Goal: Information Seeking & Learning: Learn about a topic

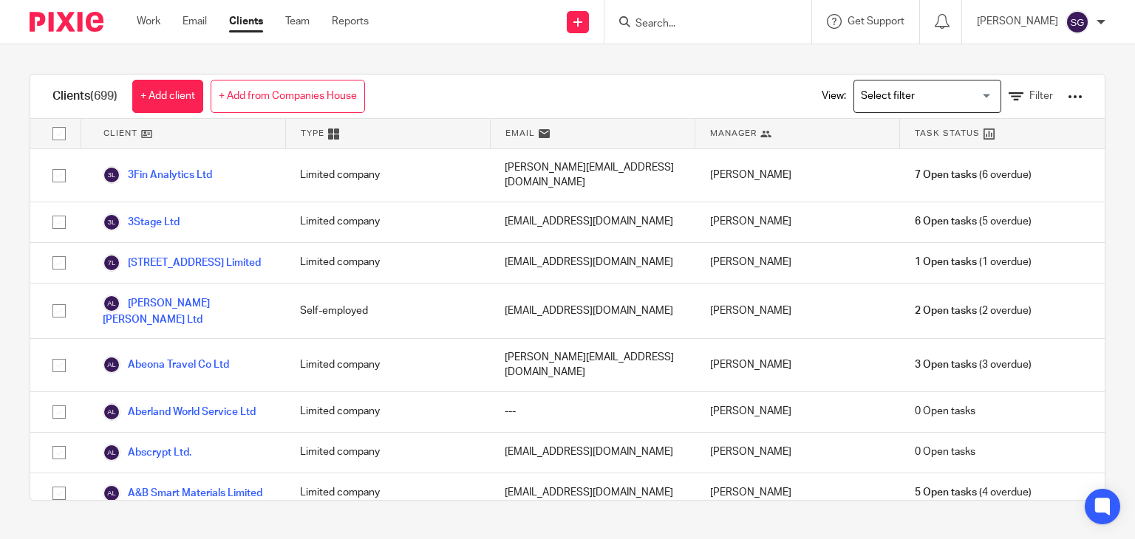
click at [659, 27] on input "Search" at bounding box center [700, 24] width 133 height 13
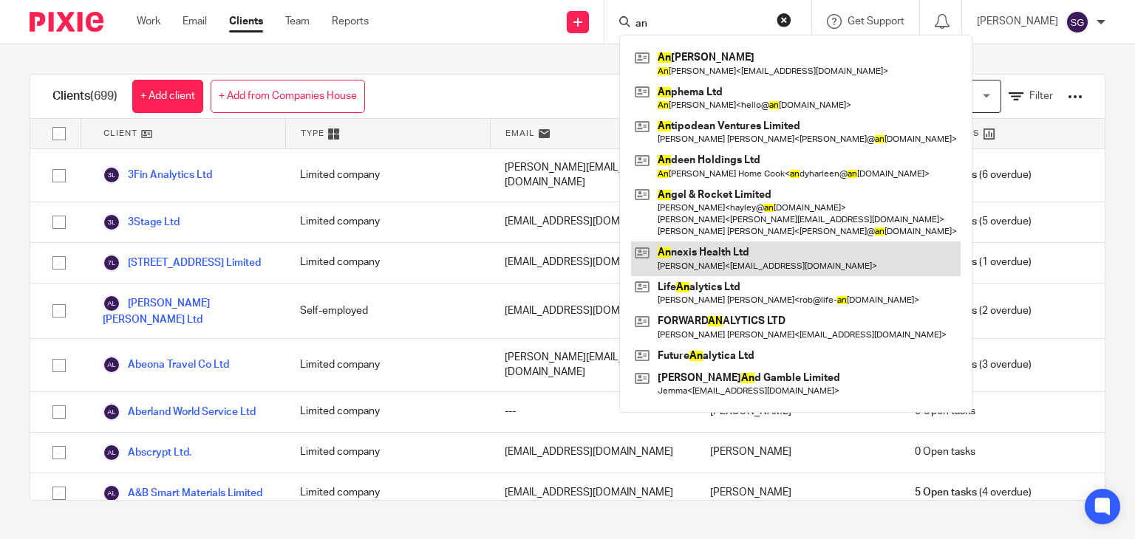
type input "an"
click at [724, 262] on link at bounding box center [795, 259] width 329 height 34
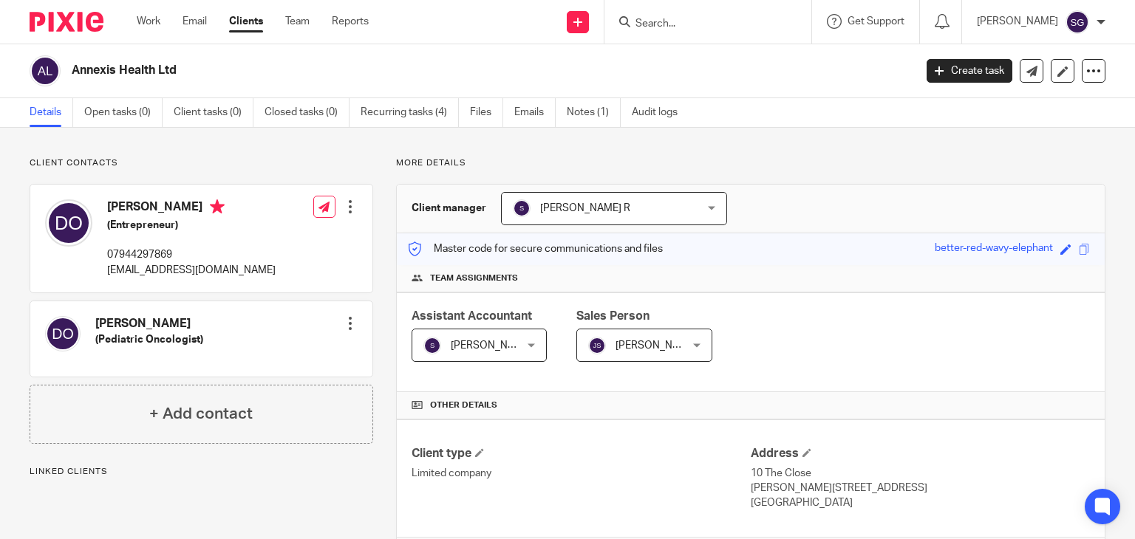
click at [123, 63] on h2 "Annexis Health Ltd" at bounding box center [405, 71] width 666 height 16
copy main "Annexis Health Ltd Create task Update from Companies House Export data Merge Ar…"
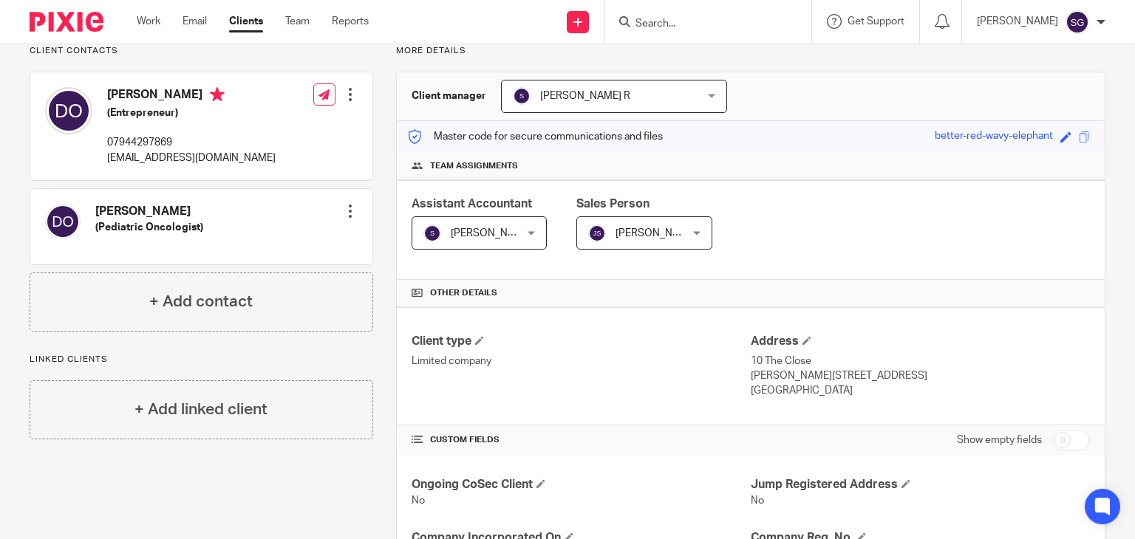
scroll to position [451, 0]
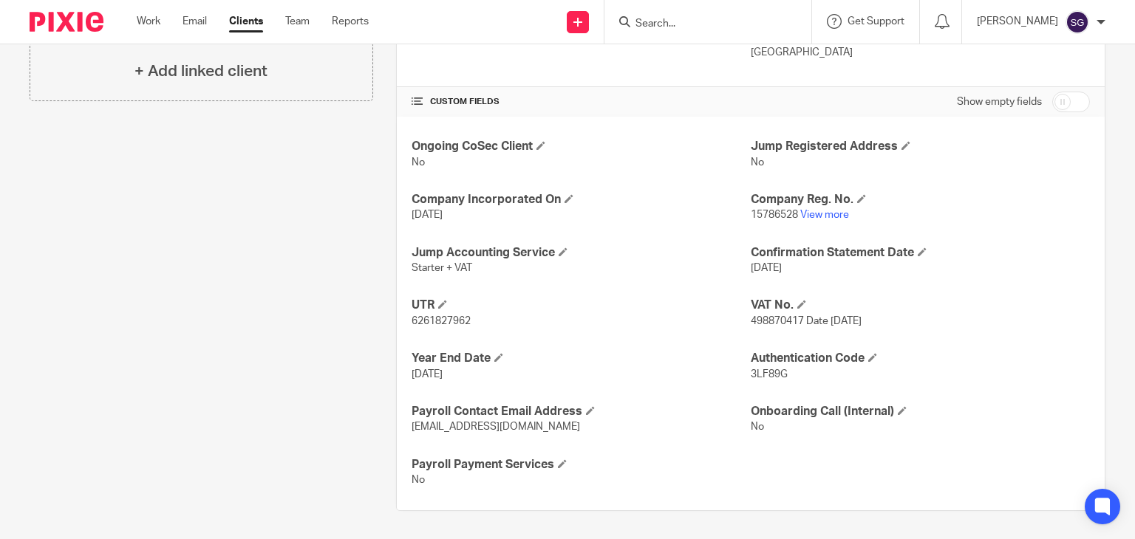
click at [456, 267] on span "Starter + VAT" at bounding box center [441, 268] width 61 height 10
copy p "Starter + VAT"
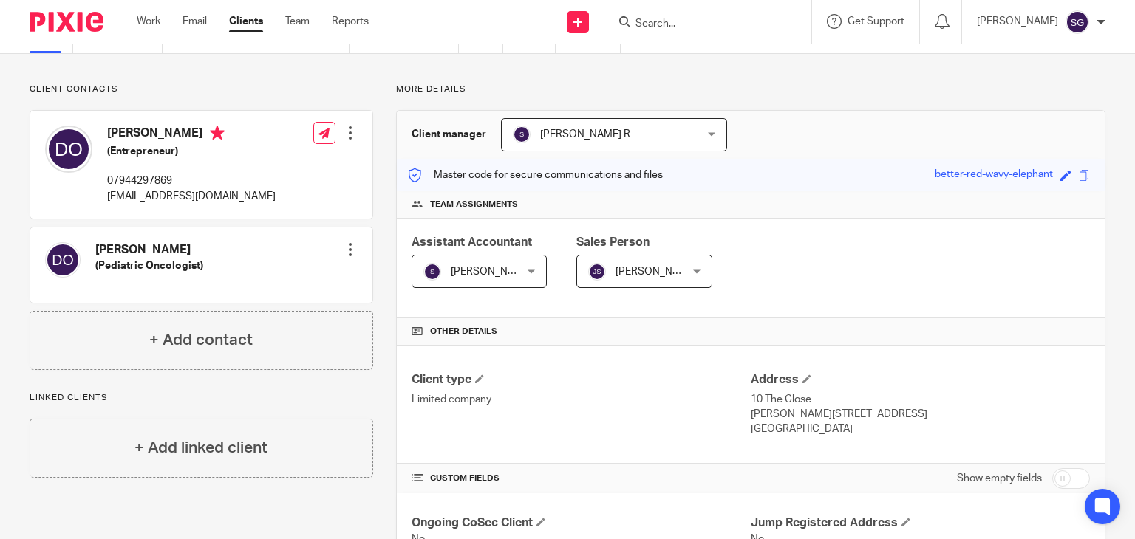
scroll to position [0, 0]
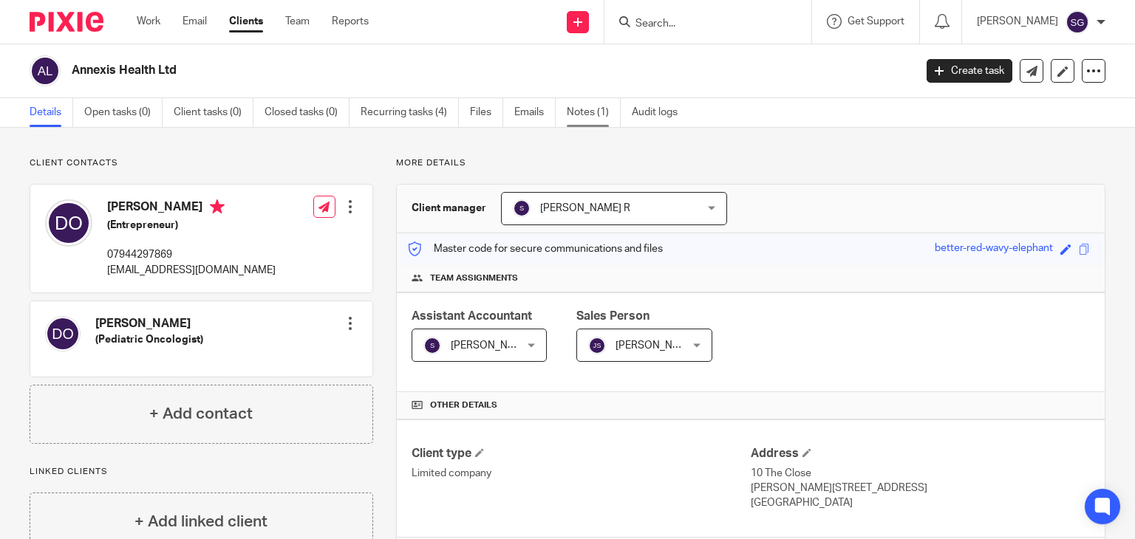
click at [584, 126] on link "Notes (1)" at bounding box center [594, 112] width 54 height 29
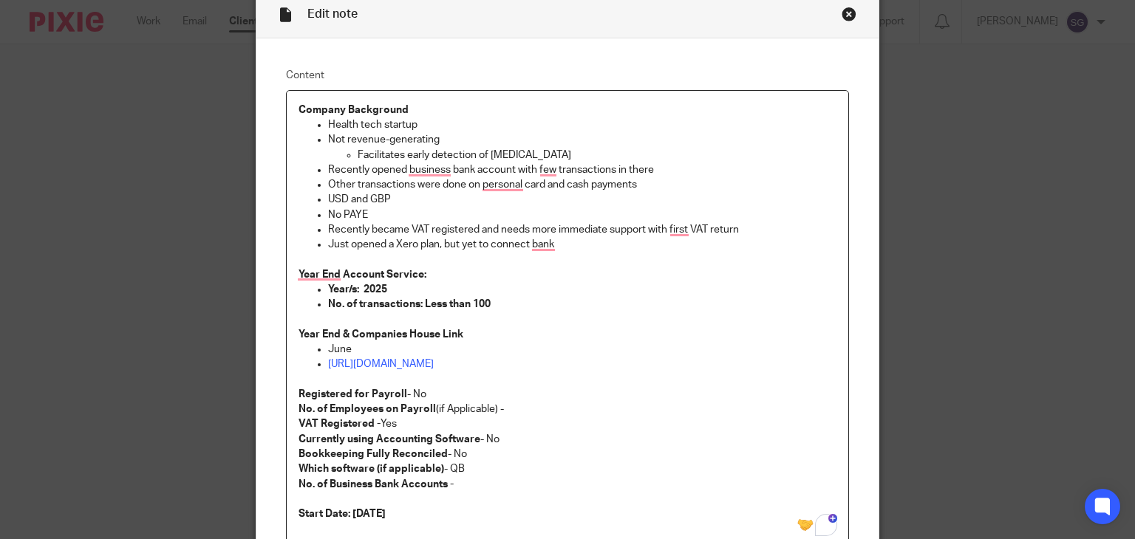
scroll to position [69, 0]
drag, startPoint x: 325, startPoint y: 250, endPoint x: 530, endPoint y: 249, distance: 204.6
click at [530, 249] on div "Company Background Health tech startup Not revenue-generating Facilitates early…" at bounding box center [568, 321] width 562 height 464
click at [586, 241] on p "Just opened a Xero plan, but yet to connect bank" at bounding box center [582, 243] width 509 height 15
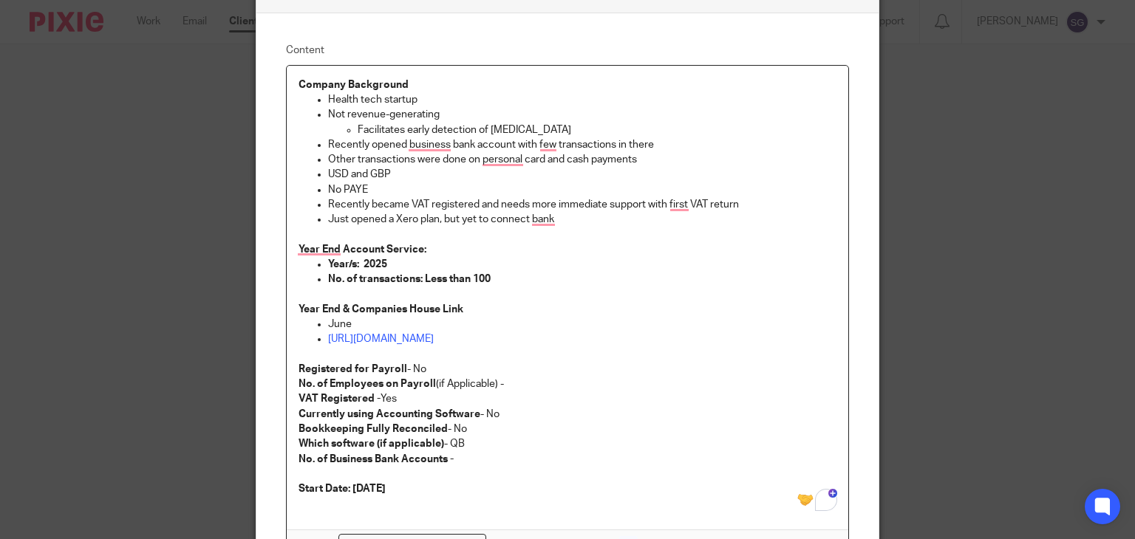
scroll to position [94, 0]
click at [485, 276] on strong "No. of transactions: Less than 100" at bounding box center [409, 278] width 163 height 10
click at [461, 443] on p "Which software (if applicable) - QB" at bounding box center [567, 443] width 538 height 15
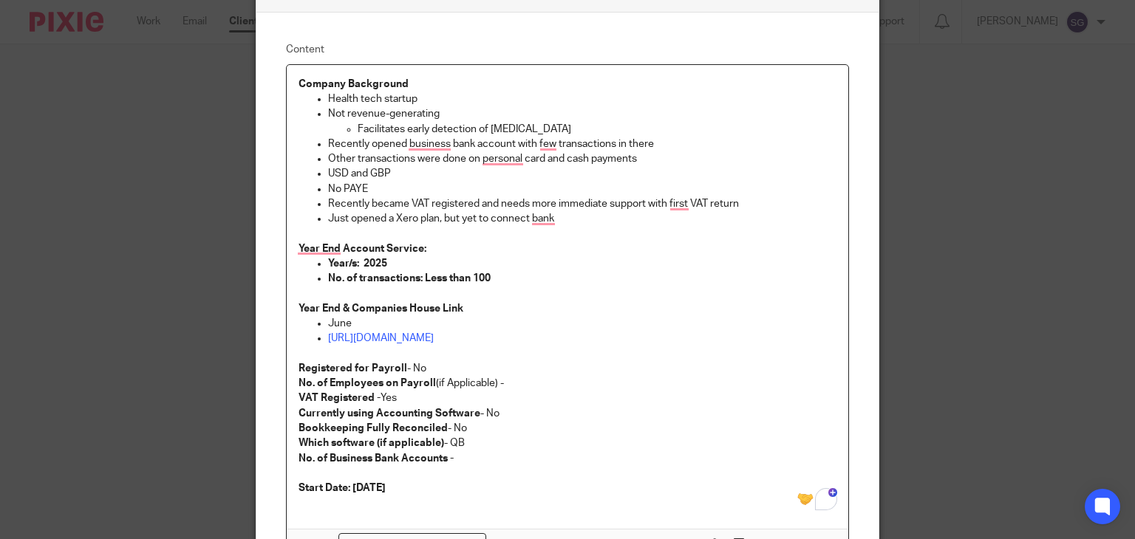
click at [461, 443] on p "Which software (if applicable) - QB" at bounding box center [567, 443] width 538 height 15
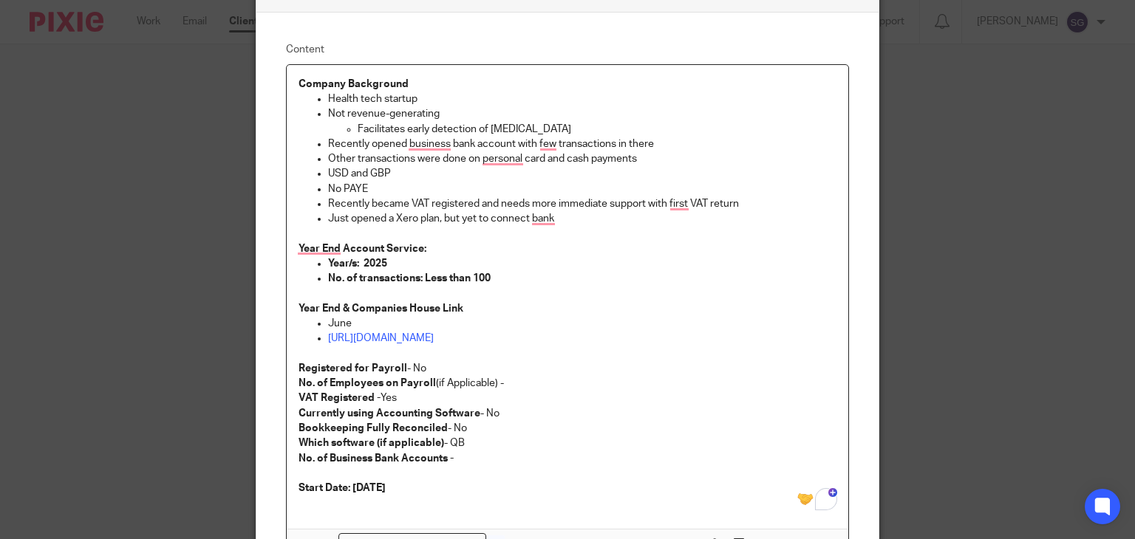
click at [416, 222] on p "Just opened a Xero plan, but yet to connect bank" at bounding box center [582, 218] width 509 height 15
click at [597, 426] on html "Work Email Clients Team Reports Work Email Clients Team Reports Settings Send n…" at bounding box center [567, 269] width 1135 height 539
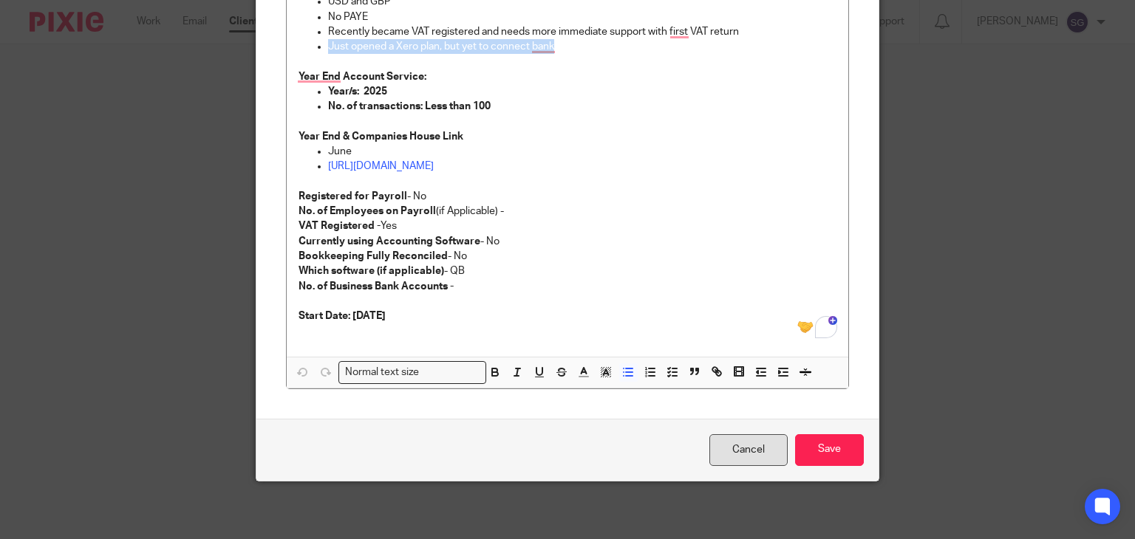
click at [767, 450] on link "Cancel" at bounding box center [748, 450] width 78 height 32
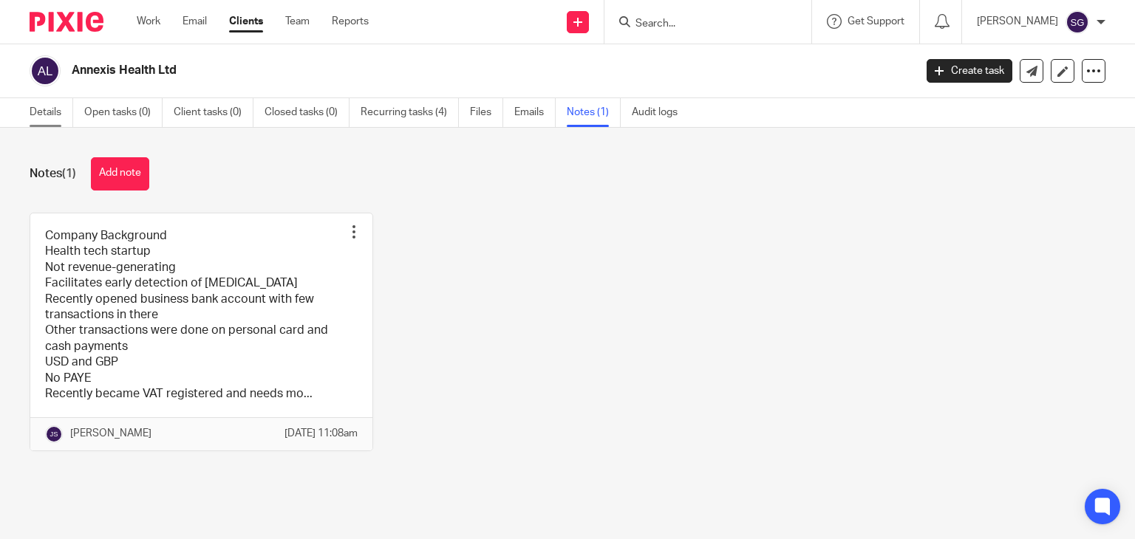
click at [59, 110] on link "Details" at bounding box center [52, 112] width 44 height 29
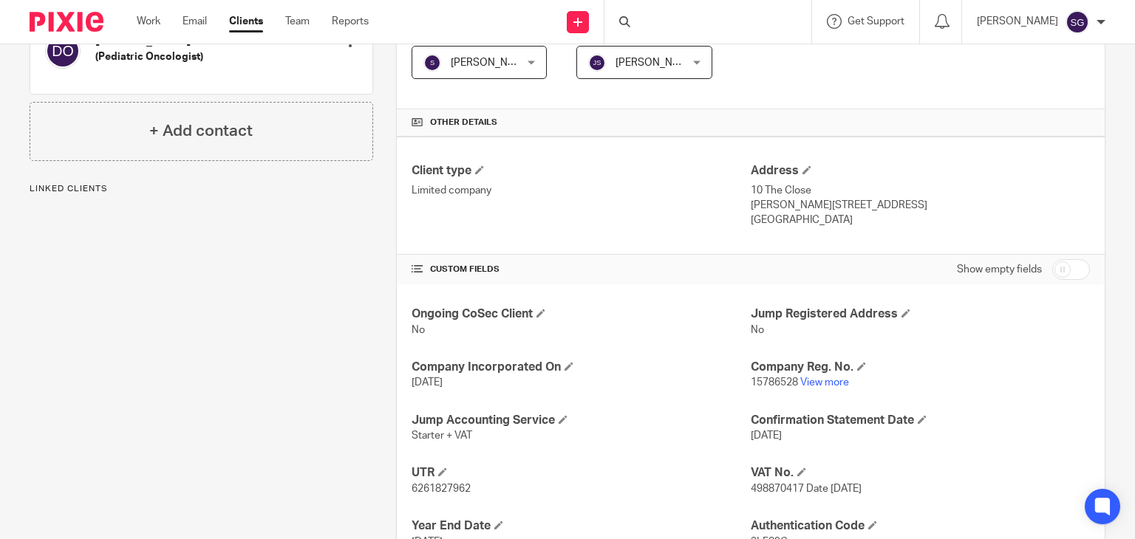
scroll to position [451, 0]
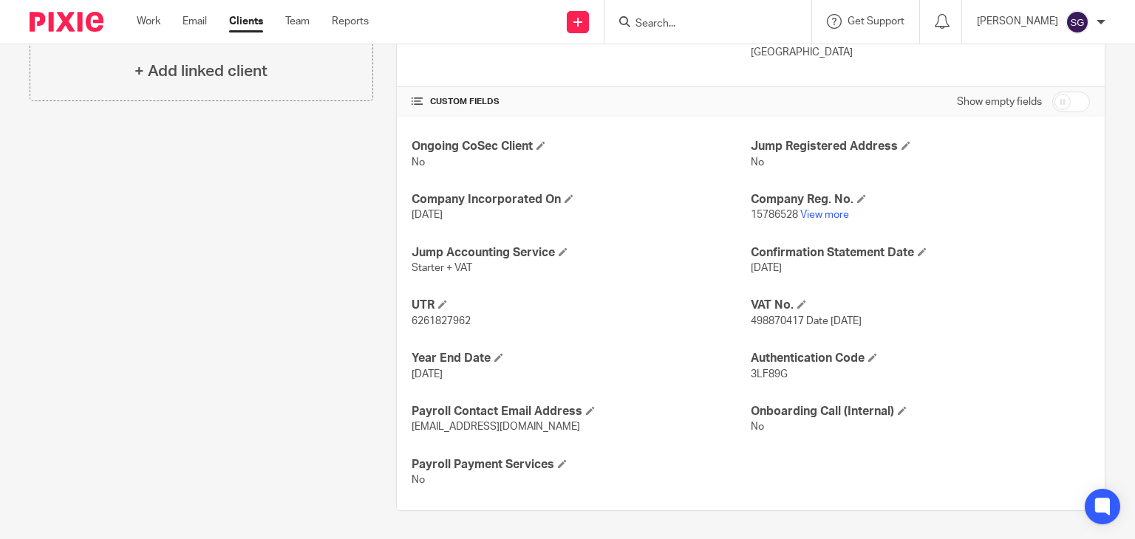
click at [768, 323] on span "498870417 Date [DATE]" at bounding box center [805, 321] width 111 height 10
copy span "498870417"
click at [821, 211] on link "View more" at bounding box center [824, 215] width 49 height 10
click at [647, 24] on input "Search" at bounding box center [700, 24] width 133 height 13
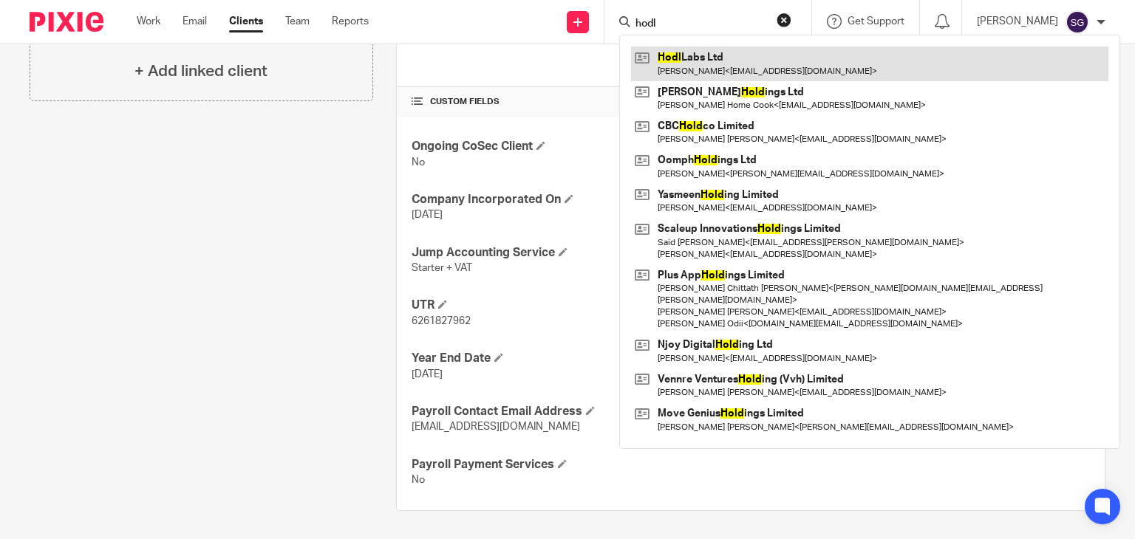
type input "hodl"
click at [703, 69] on link at bounding box center [869, 64] width 477 height 34
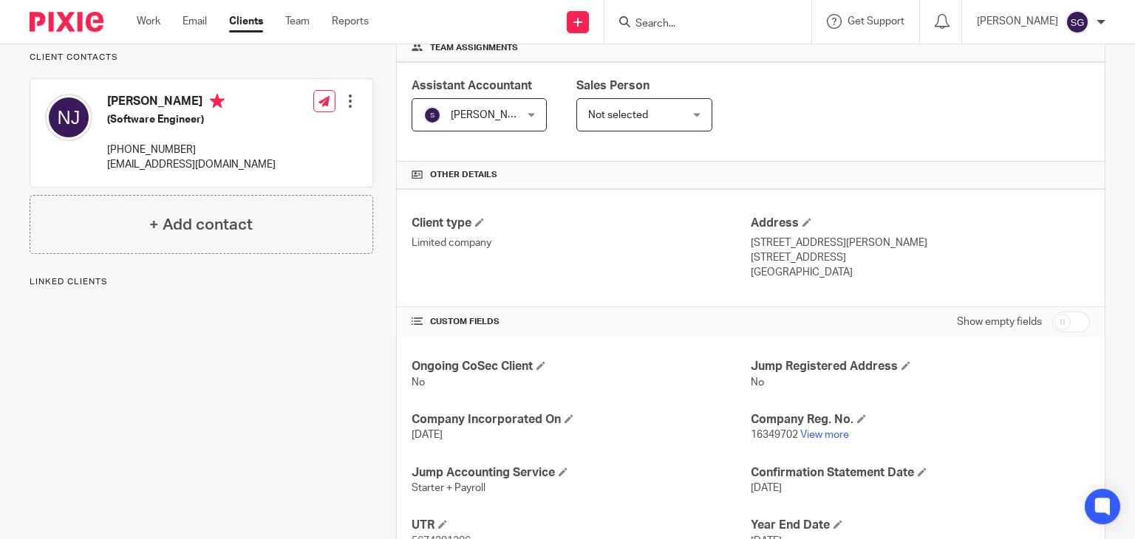
scroll to position [250, 0]
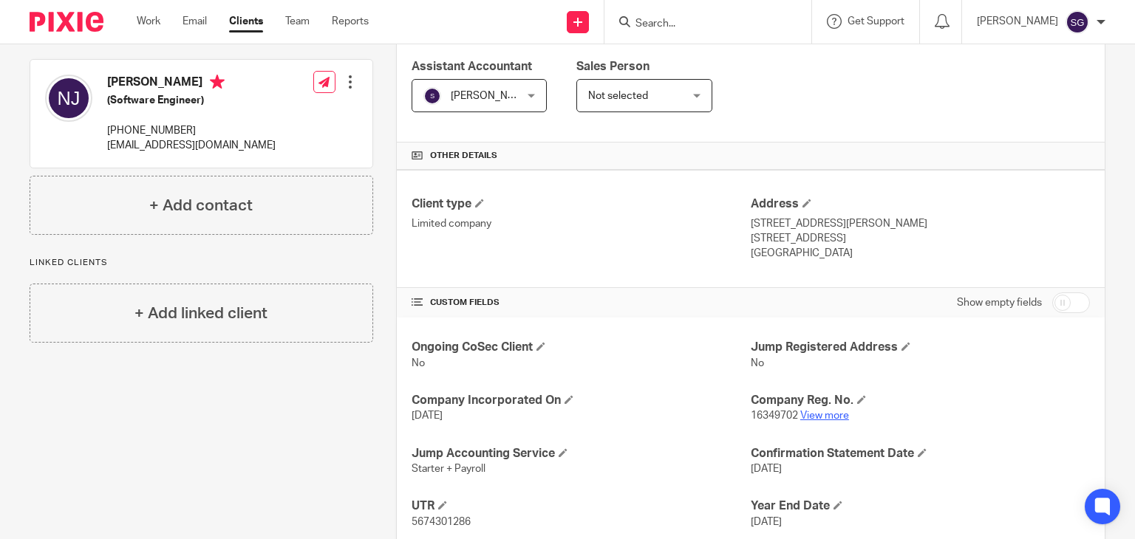
click at [805, 413] on link "View more" at bounding box center [824, 416] width 49 height 10
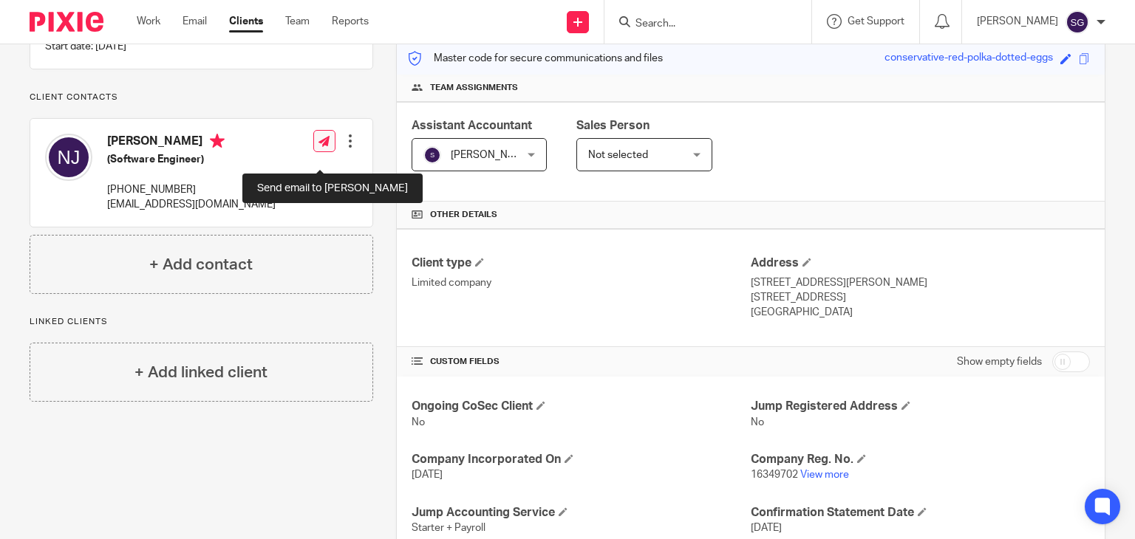
scroll to position [0, 0]
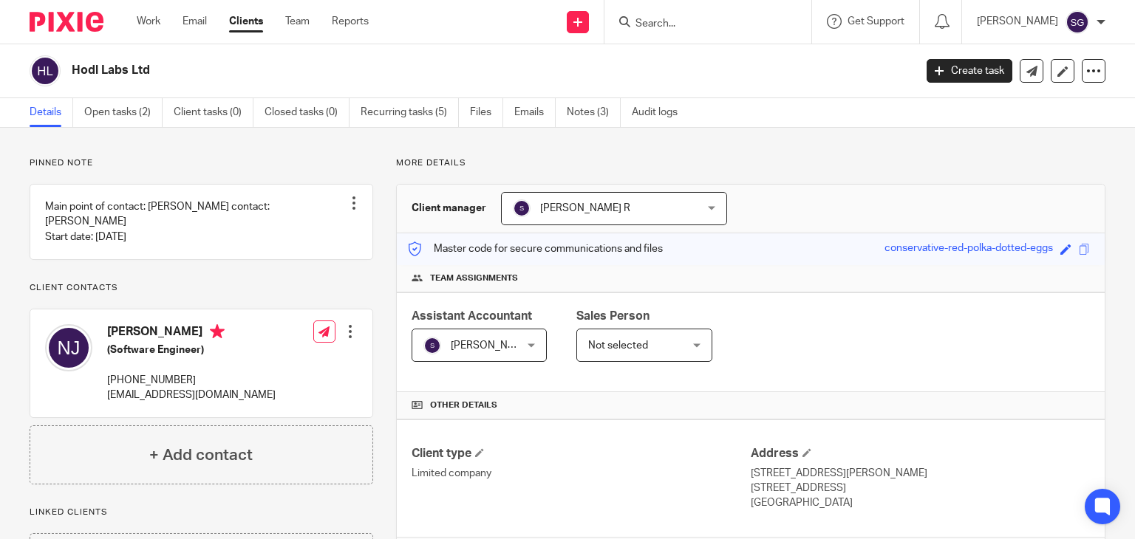
click at [654, 27] on input "Search" at bounding box center [700, 24] width 133 height 13
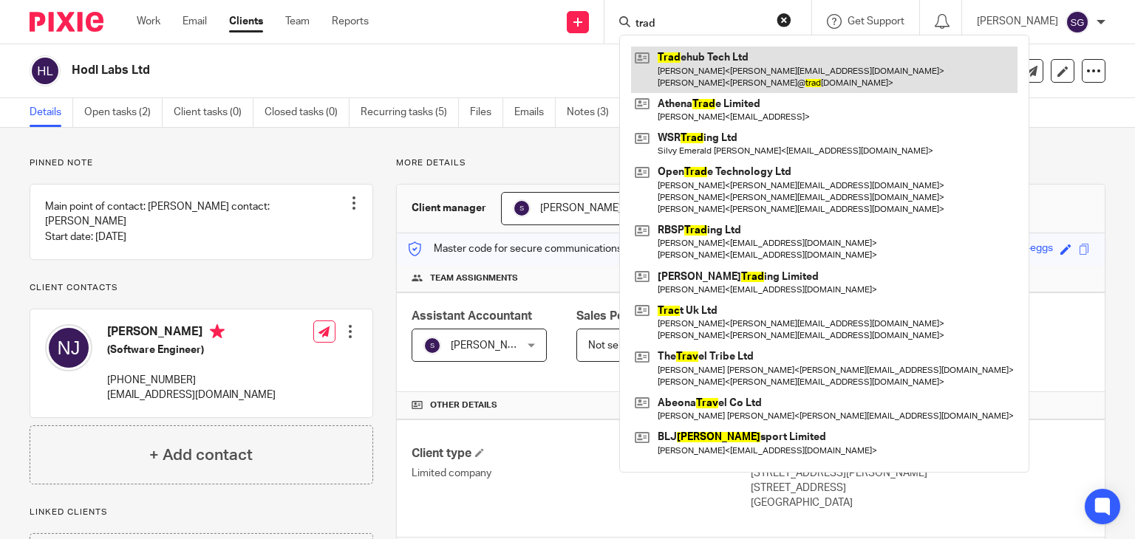
type input "trad"
click at [740, 70] on link at bounding box center [824, 70] width 386 height 46
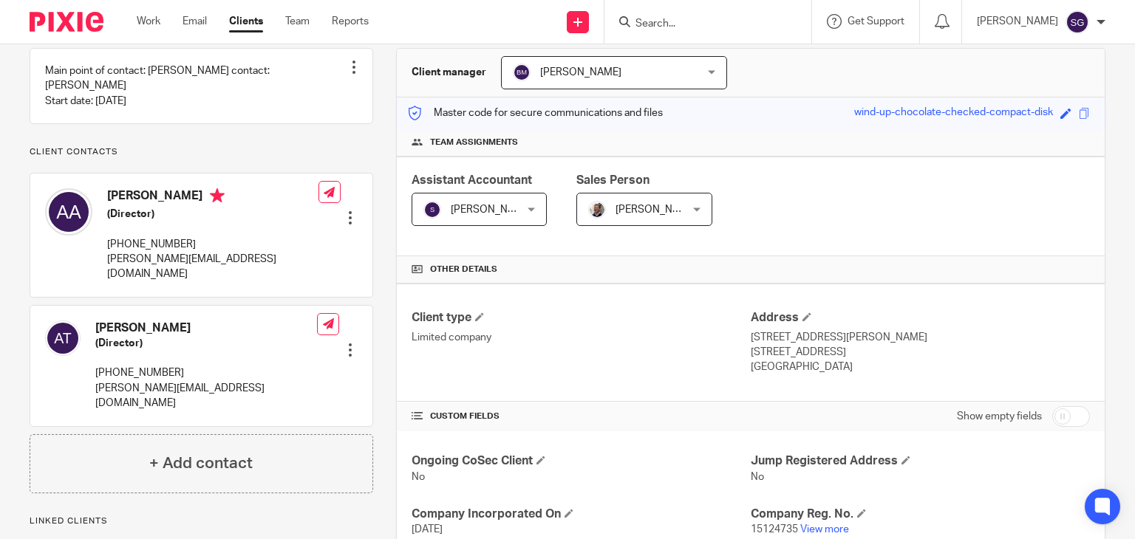
scroll to position [139, 0]
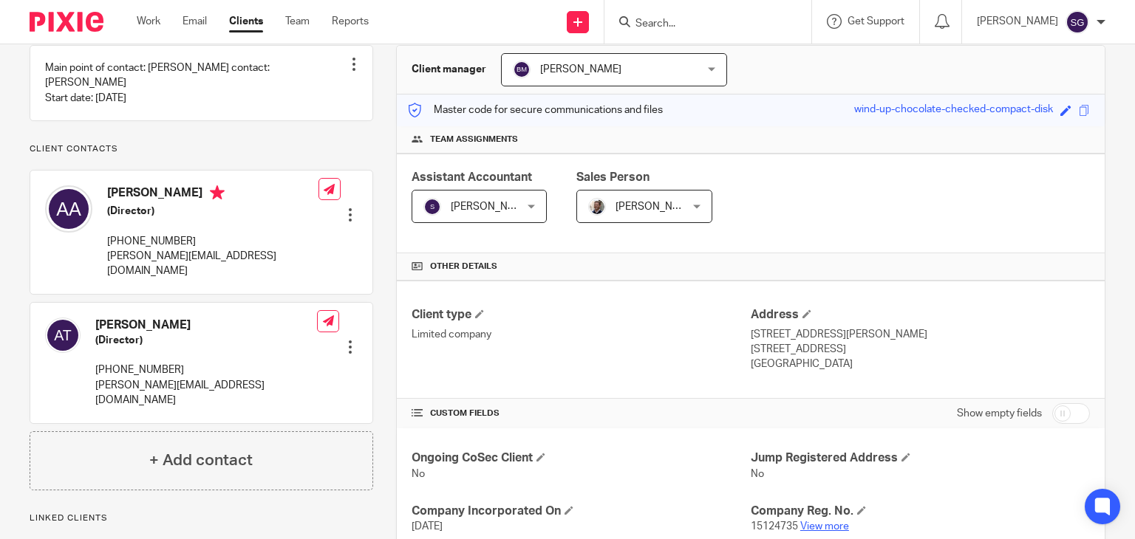
click at [823, 521] on link "View more" at bounding box center [824, 526] width 49 height 10
